Goal: Task Accomplishment & Management: Manage account settings

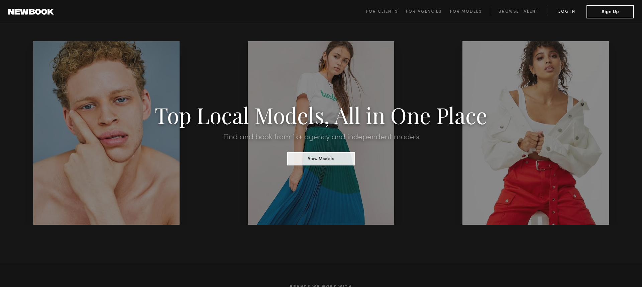
click at [565, 12] on link "Log in" at bounding box center [566, 12] width 39 height 8
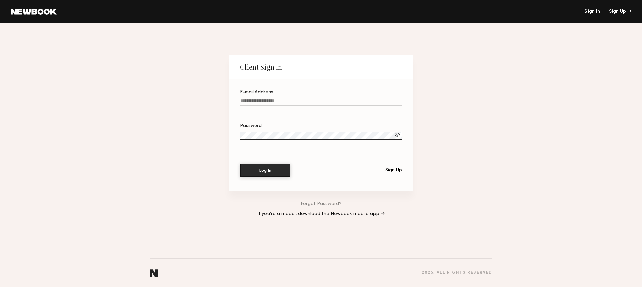
click at [318, 101] on input "E-mail Address" at bounding box center [321, 102] width 162 height 8
click at [301, 103] on input "E-mail Address Required" at bounding box center [321, 102] width 162 height 8
paste input "**********"
type input "**********"
click at [273, 174] on button "Log In" at bounding box center [265, 169] width 50 height 13
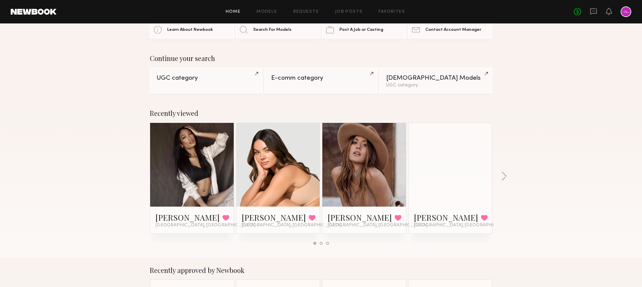
scroll to position [32, 0]
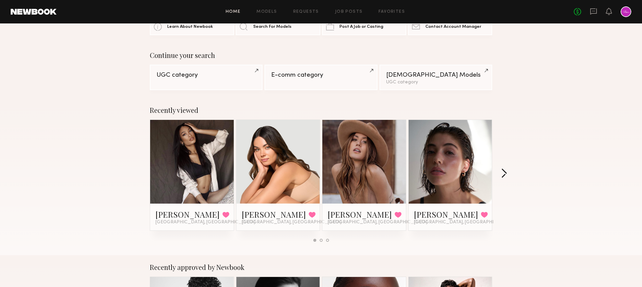
click at [507, 179] on button "button" at bounding box center [504, 173] width 6 height 11
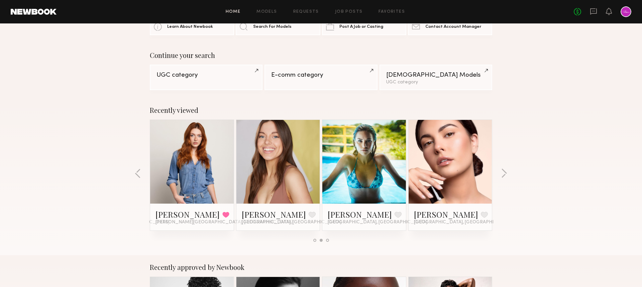
scroll to position [0, 0]
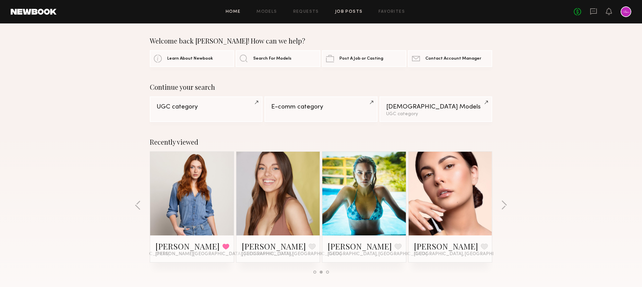
click at [344, 11] on link "Job Posts" at bounding box center [349, 12] width 28 height 4
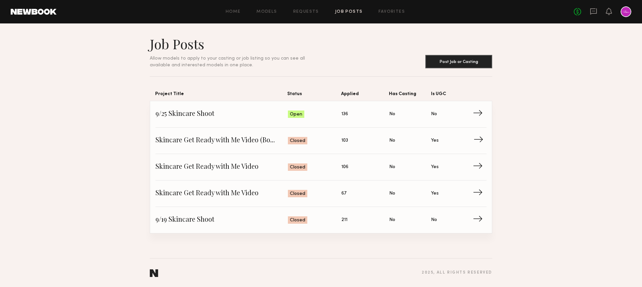
click at [332, 142] on span "Status: Closed" at bounding box center [315, 140] width 54 height 10
click at [306, 7] on div "Home Models Requests Job Posts Favorites Sign Out No fees up to $5,000" at bounding box center [344, 11] width 575 height 11
click at [307, 10] on link "Requests" at bounding box center [306, 12] width 26 height 4
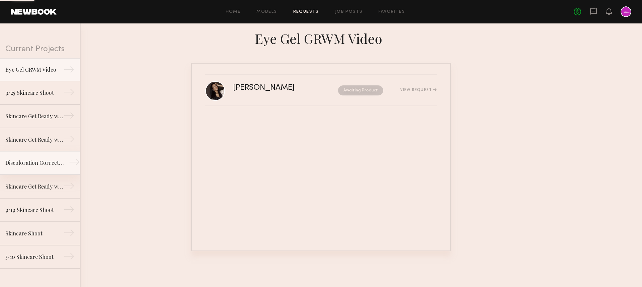
scroll to position [16, 0]
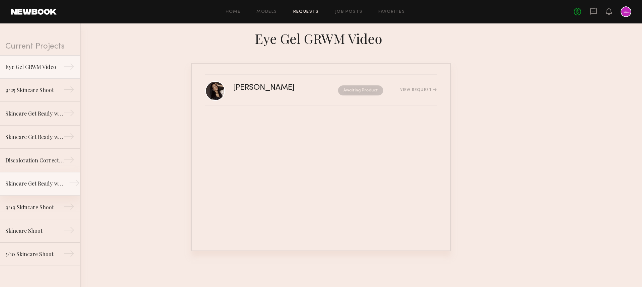
click at [57, 184] on div "Skincare Get Ready with Me Video" at bounding box center [34, 183] width 58 height 8
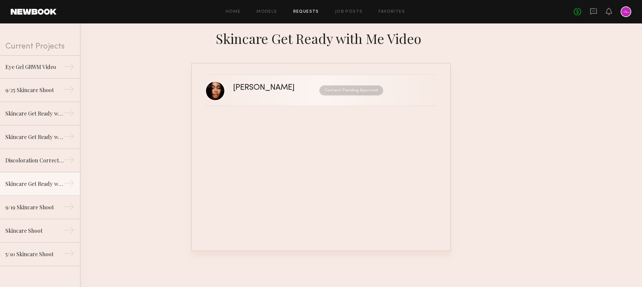
click at [288, 95] on div "[PERSON_NAME] Content Pending Approval" at bounding box center [335, 90] width 204 height 13
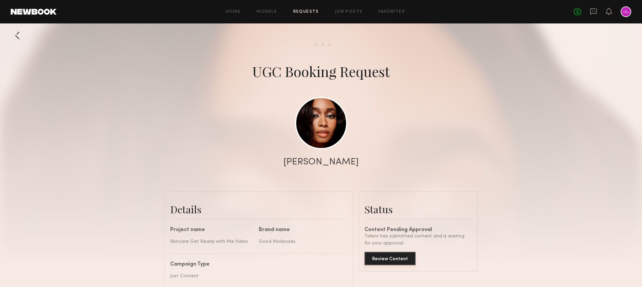
click at [387, 258] on button "Review Content" at bounding box center [390, 258] width 51 height 13
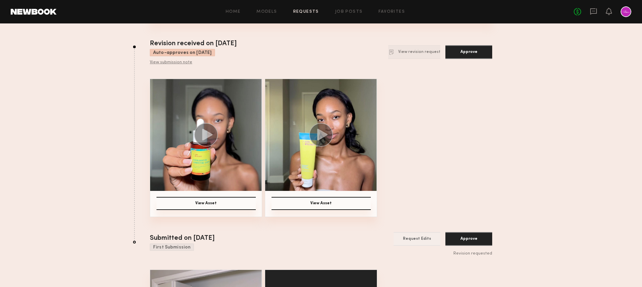
scroll to position [39, 0]
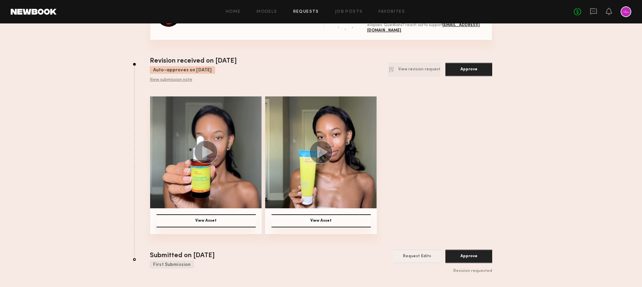
click at [204, 153] on icon at bounding box center [207, 152] width 10 height 12
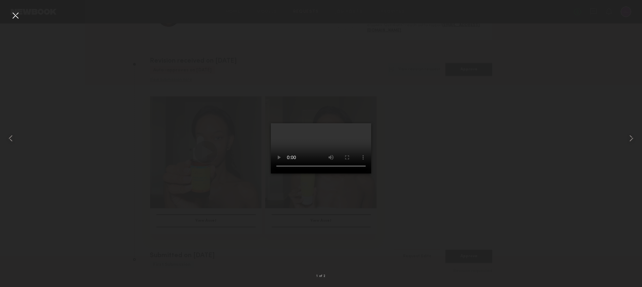
click at [16, 14] on div at bounding box center [15, 15] width 11 height 11
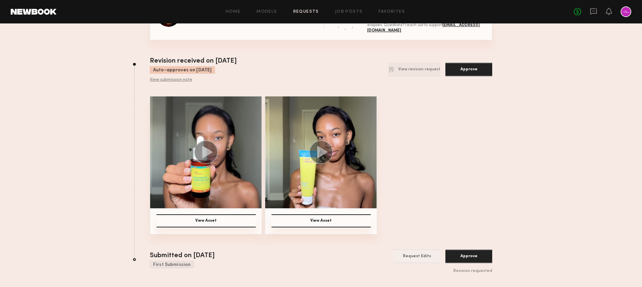
click at [328, 151] on circle at bounding box center [321, 152] width 24 height 24
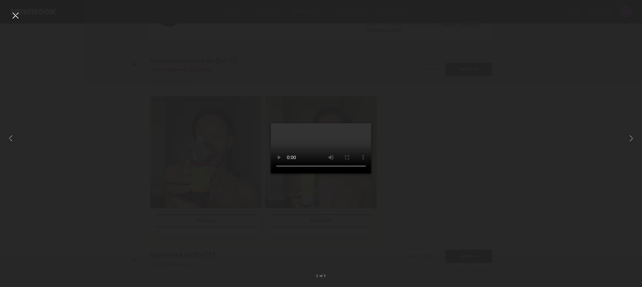
click at [17, 13] on div at bounding box center [15, 15] width 11 height 11
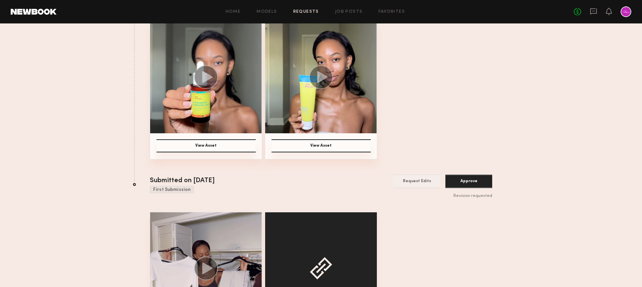
scroll to position [182, 0]
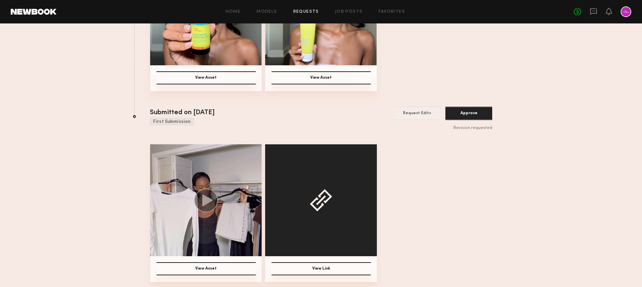
click at [322, 269] on button "View Link" at bounding box center [321, 268] width 99 height 13
click at [523, 185] on nb-booking-gallery "Back [PERSON_NAME] [GEOGRAPHIC_DATA], [GEOGRAPHIC_DATA] 2 Days & 23 hours left …" at bounding box center [321, 64] width 642 height 435
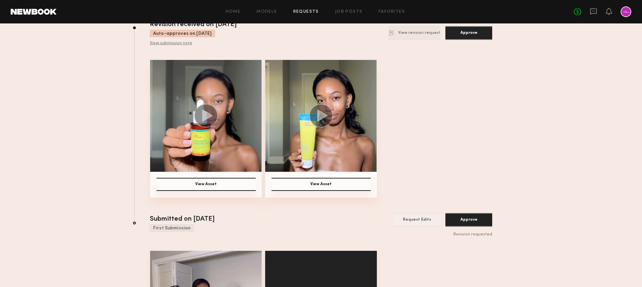
scroll to position [0, 0]
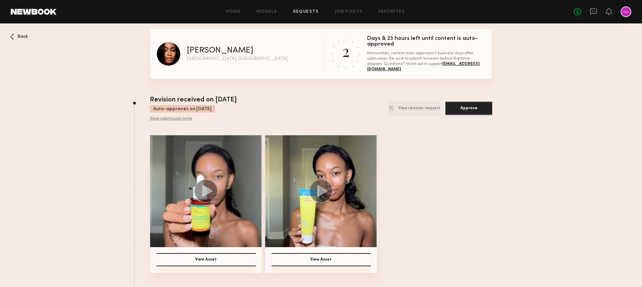
click at [542, 174] on nb-booking-gallery "Back [PERSON_NAME] [GEOGRAPHIC_DATA], [GEOGRAPHIC_DATA] 2 Days & 23 hours left …" at bounding box center [321, 246] width 642 height 435
click at [626, 13] on div at bounding box center [626, 11] width 11 height 11
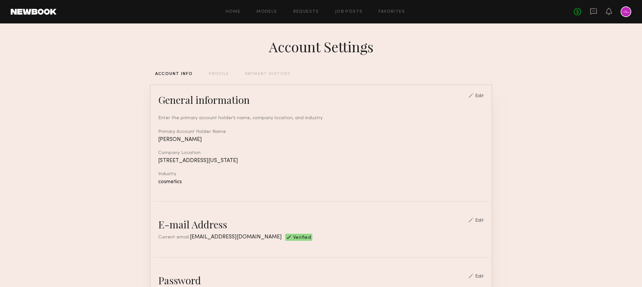
click at [311, 9] on div "Home Models Requests Job Posts Favorites Sign Out No fees up to $5,000" at bounding box center [344, 11] width 575 height 11
click at [312, 12] on link "Requests" at bounding box center [306, 12] width 26 height 4
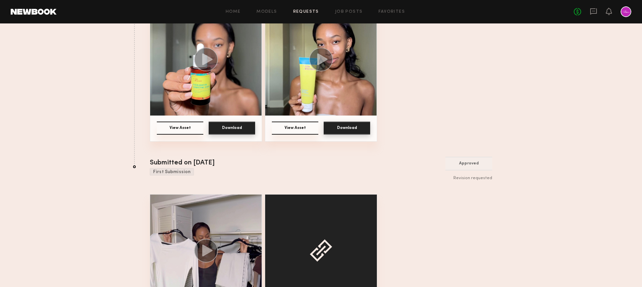
scroll to position [182, 0]
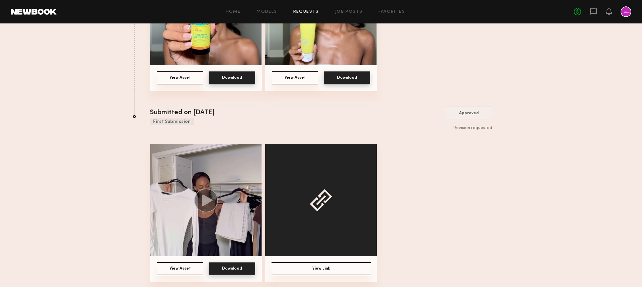
click at [229, 268] on button "Download" at bounding box center [232, 268] width 46 height 13
click at [245, 77] on button "Download" at bounding box center [232, 77] width 46 height 13
click at [353, 81] on button "Download" at bounding box center [347, 77] width 46 height 13
click at [465, 66] on div "View Asset Download View Asset Download" at bounding box center [321, 22] width 343 height 138
click at [323, 266] on button "View Link" at bounding box center [321, 268] width 99 height 13
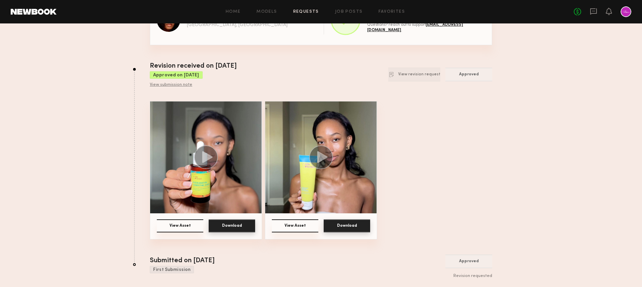
scroll to position [0, 0]
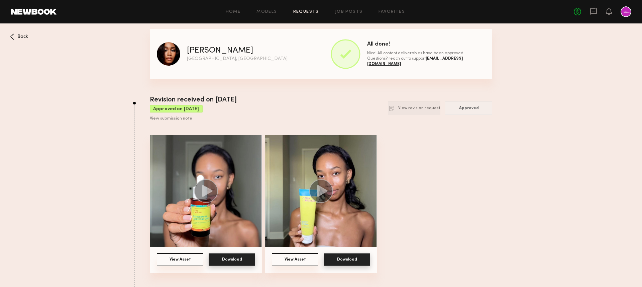
click at [625, 16] on div at bounding box center [626, 11] width 11 height 11
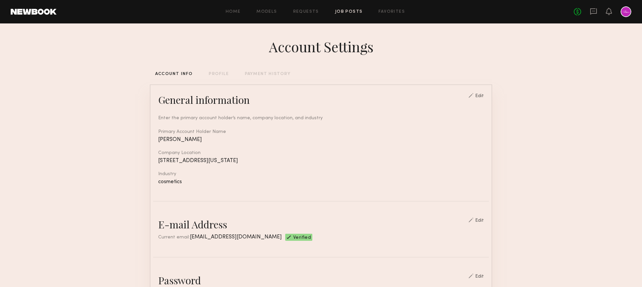
click at [346, 11] on link "Job Posts" at bounding box center [349, 12] width 28 height 4
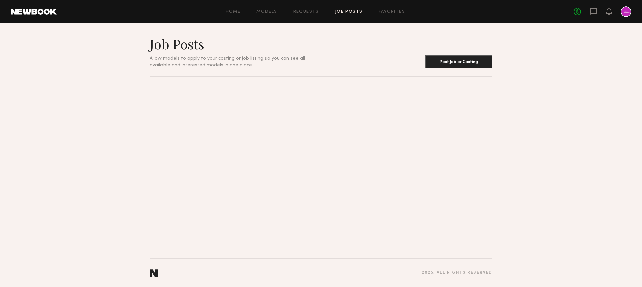
click at [235, 14] on div "Home Models Requests Job Posts Favorites Sign Out No fees up to $5,000" at bounding box center [344, 11] width 575 height 11
click at [230, 11] on link "Home" at bounding box center [233, 12] width 15 height 4
